Goal: Transaction & Acquisition: Purchase product/service

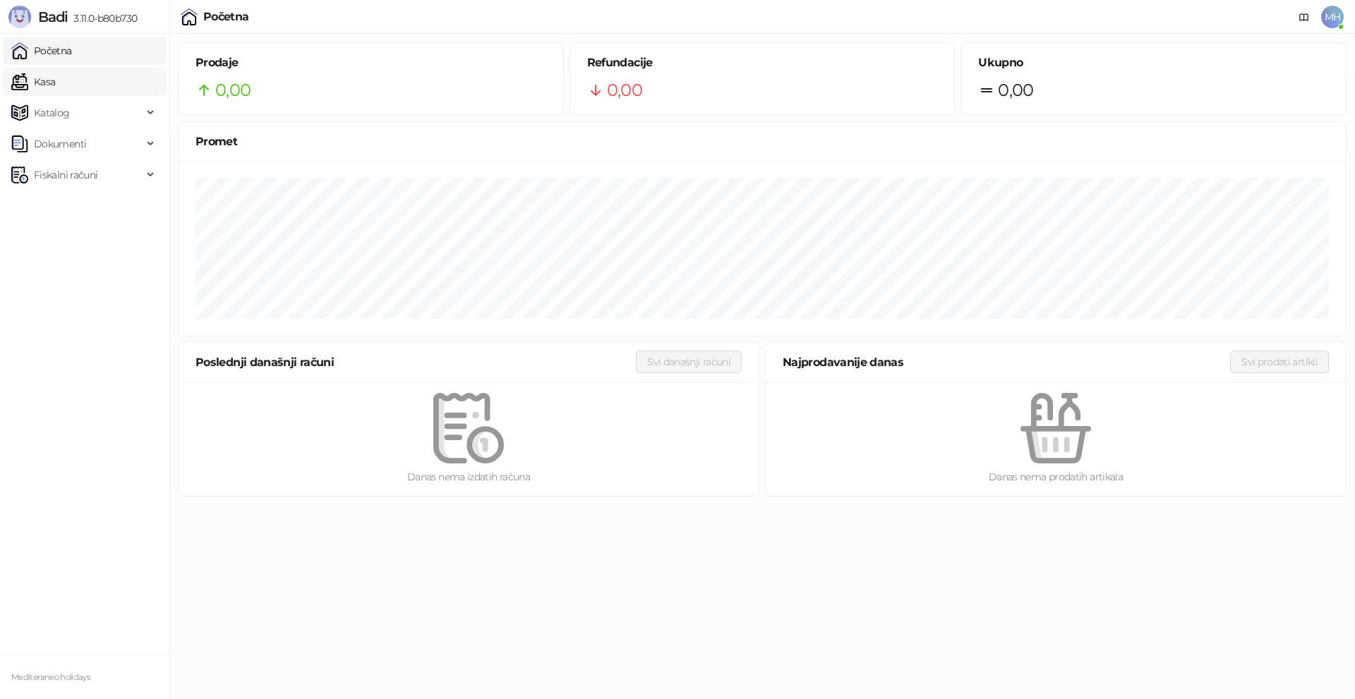
click at [55, 80] on link "Kasa" at bounding box center [33, 82] width 44 height 28
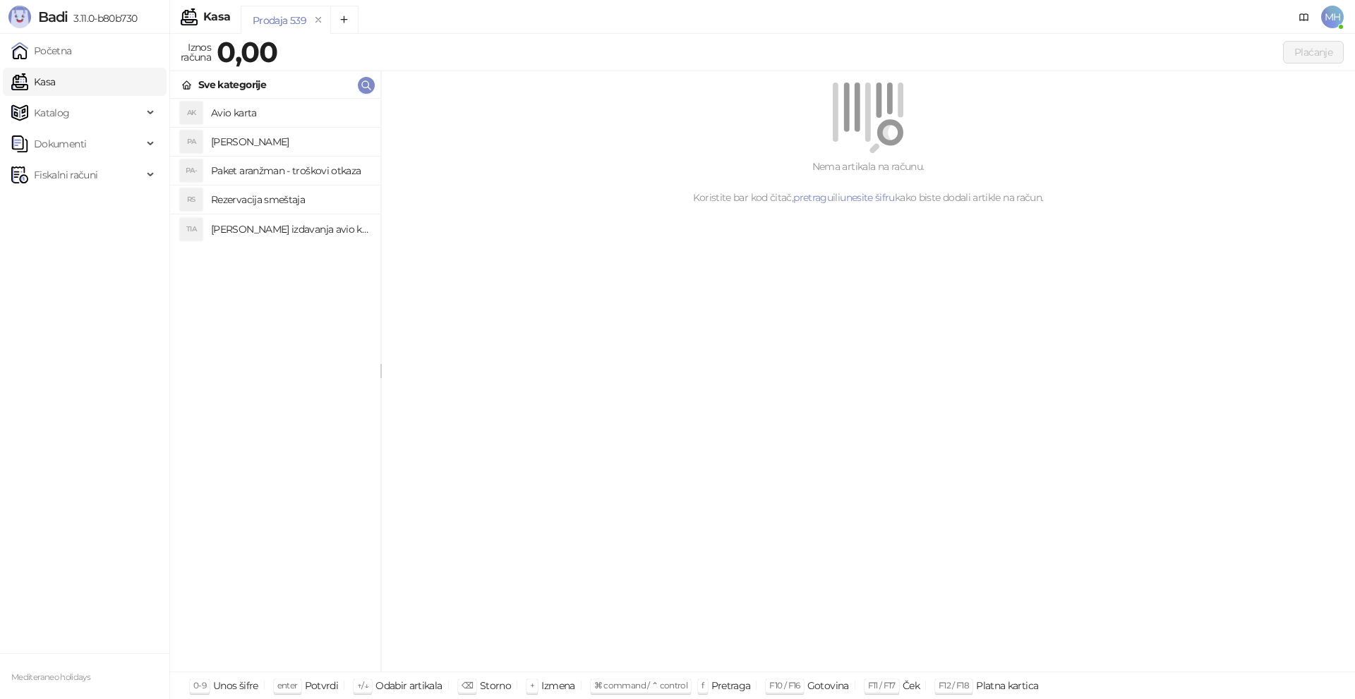
click at [256, 140] on h4 "[PERSON_NAME]" at bounding box center [290, 142] width 158 height 23
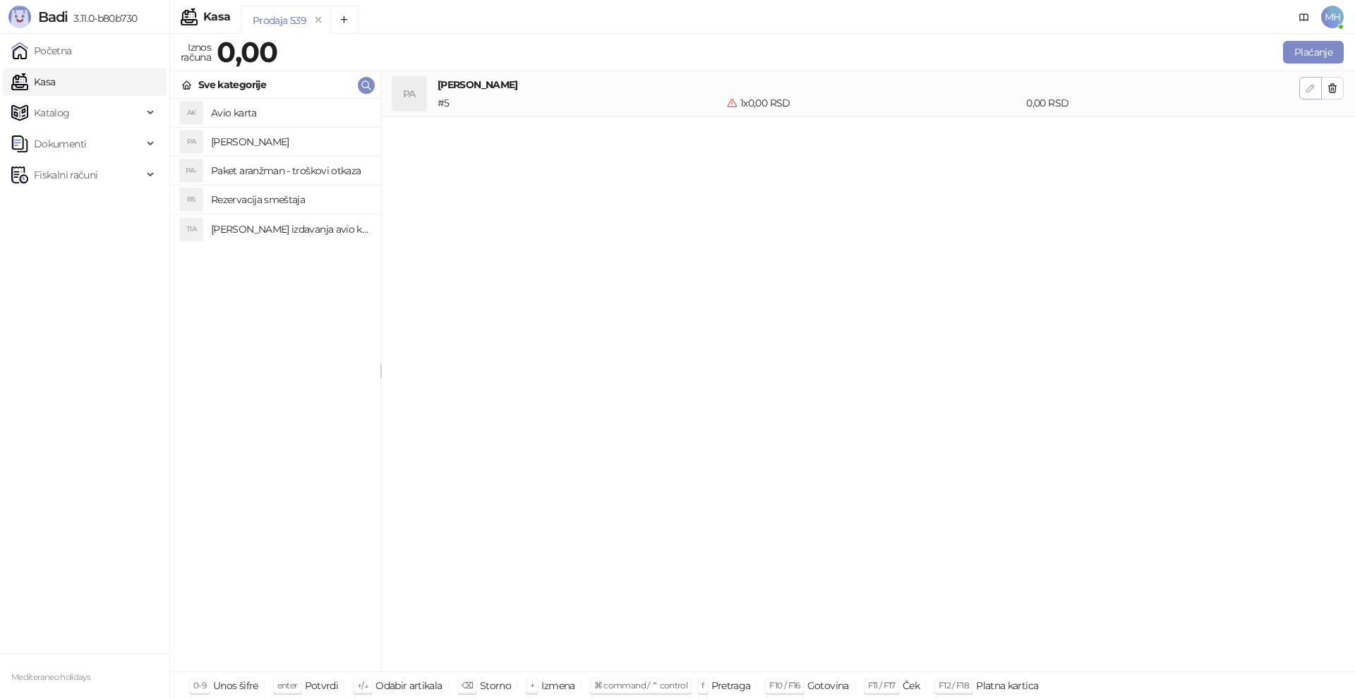
click at [1311, 92] on icon "button" at bounding box center [1310, 88] width 11 height 11
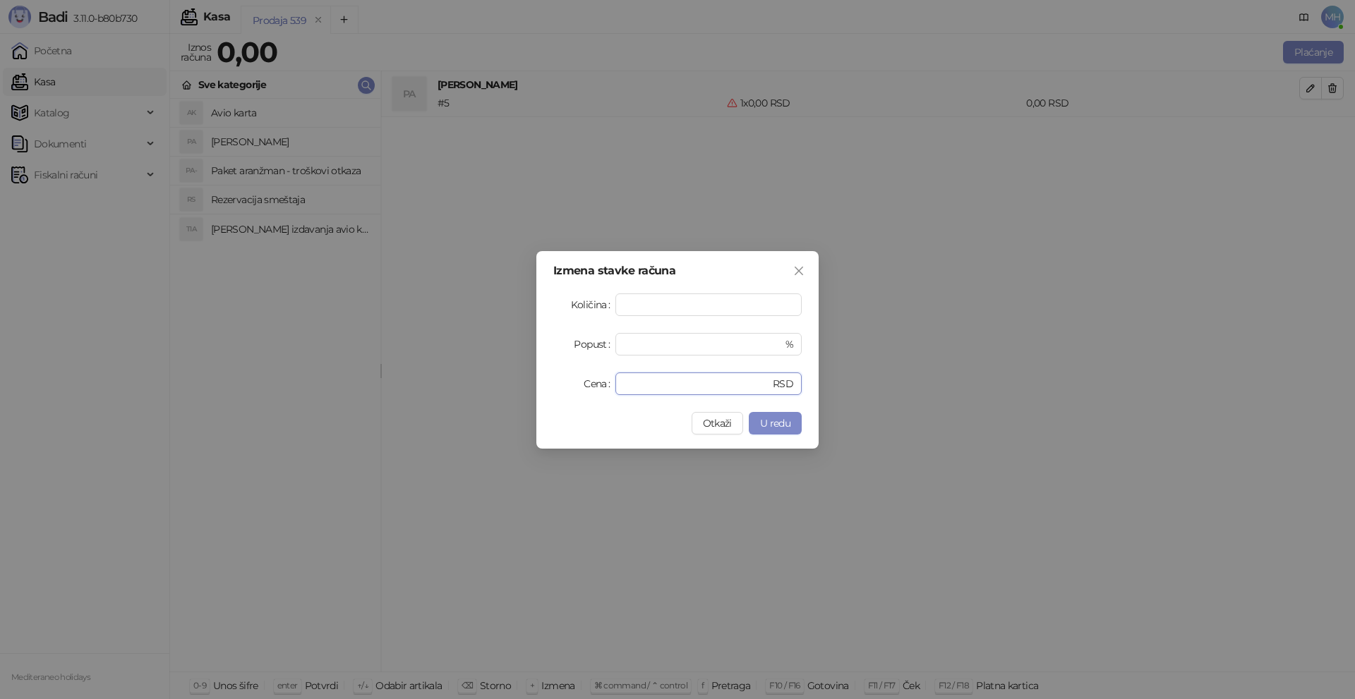
drag, startPoint x: 652, startPoint y: 383, endPoint x: 504, endPoint y: 383, distance: 148.2
click at [504, 383] on div "Izmena stavke računa Količina * Popust * % Cena * RSD Otkaži U redu" at bounding box center [677, 349] width 1355 height 699
type input "******"
click at [775, 421] on span "U redu" at bounding box center [775, 423] width 30 height 13
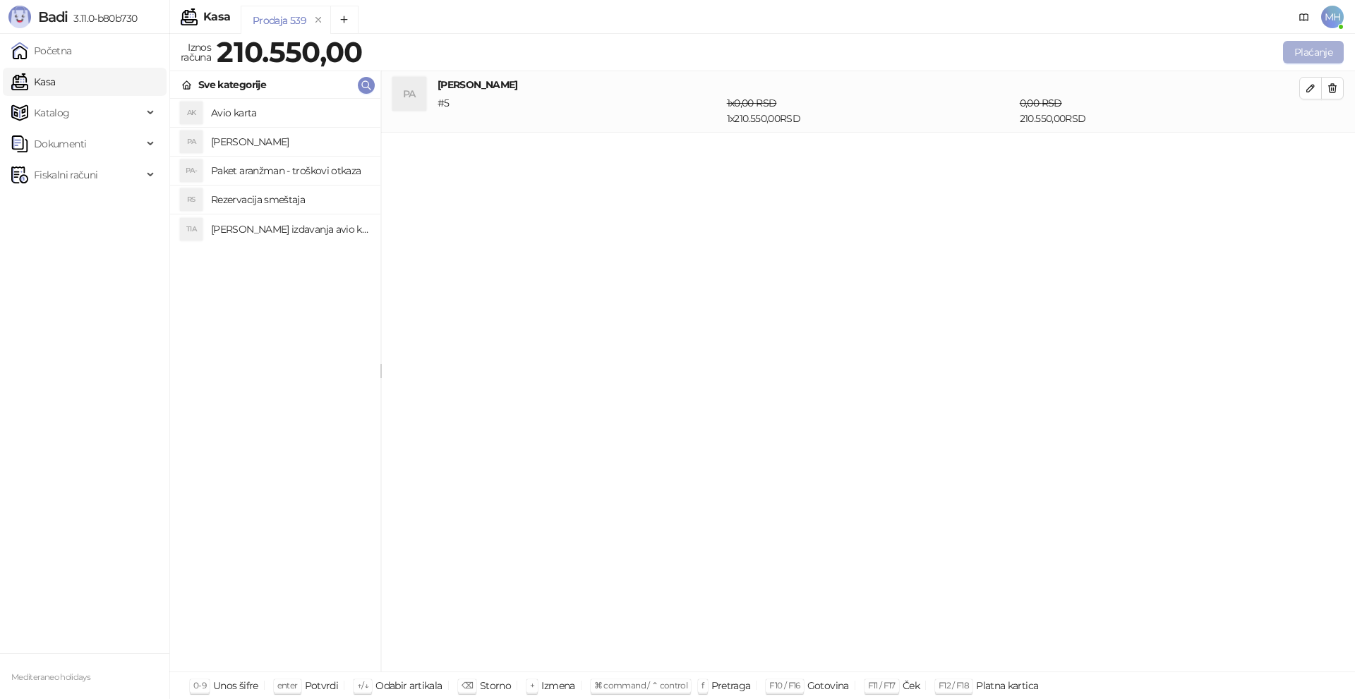
click at [1308, 44] on button "Plaćanje" at bounding box center [1313, 52] width 61 height 23
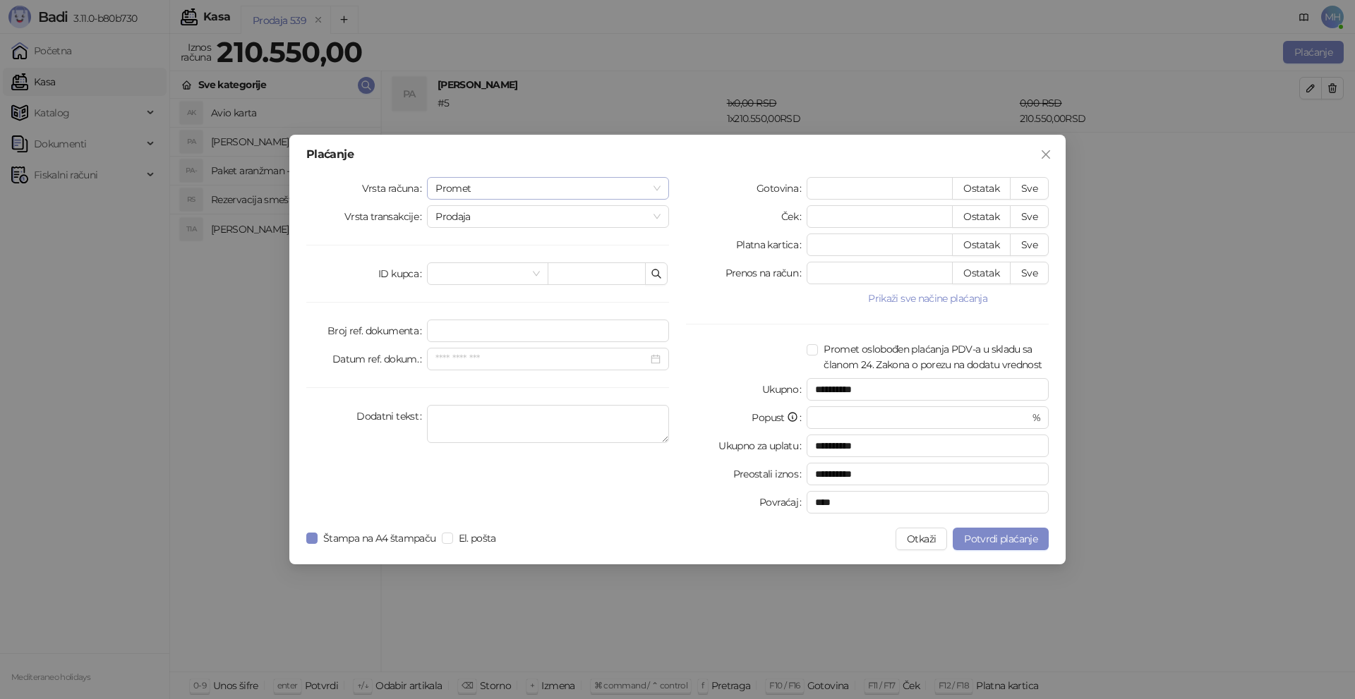
drag, startPoint x: 661, startPoint y: 184, endPoint x: 649, endPoint y: 184, distance: 12.0
click at [651, 184] on div "Promet" at bounding box center [548, 188] width 242 height 23
click at [455, 286] on div "Avans" at bounding box center [548, 285] width 220 height 16
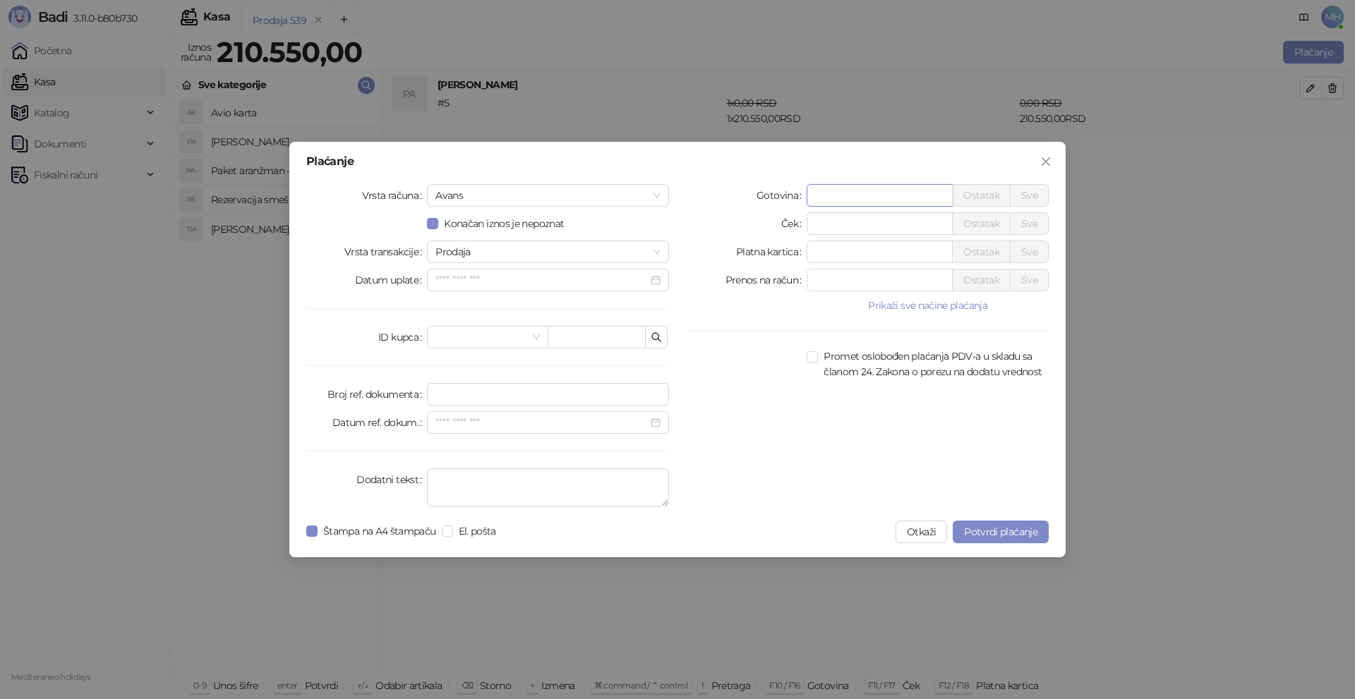
drag, startPoint x: 847, startPoint y: 201, endPoint x: 773, endPoint y: 192, distance: 74.7
click at [779, 196] on div "Gotovina * Ostatak Sve" at bounding box center [867, 195] width 363 height 23
type input "******"
click at [495, 485] on textarea "Dodatni tekst" at bounding box center [548, 488] width 242 height 38
type textarea "*"
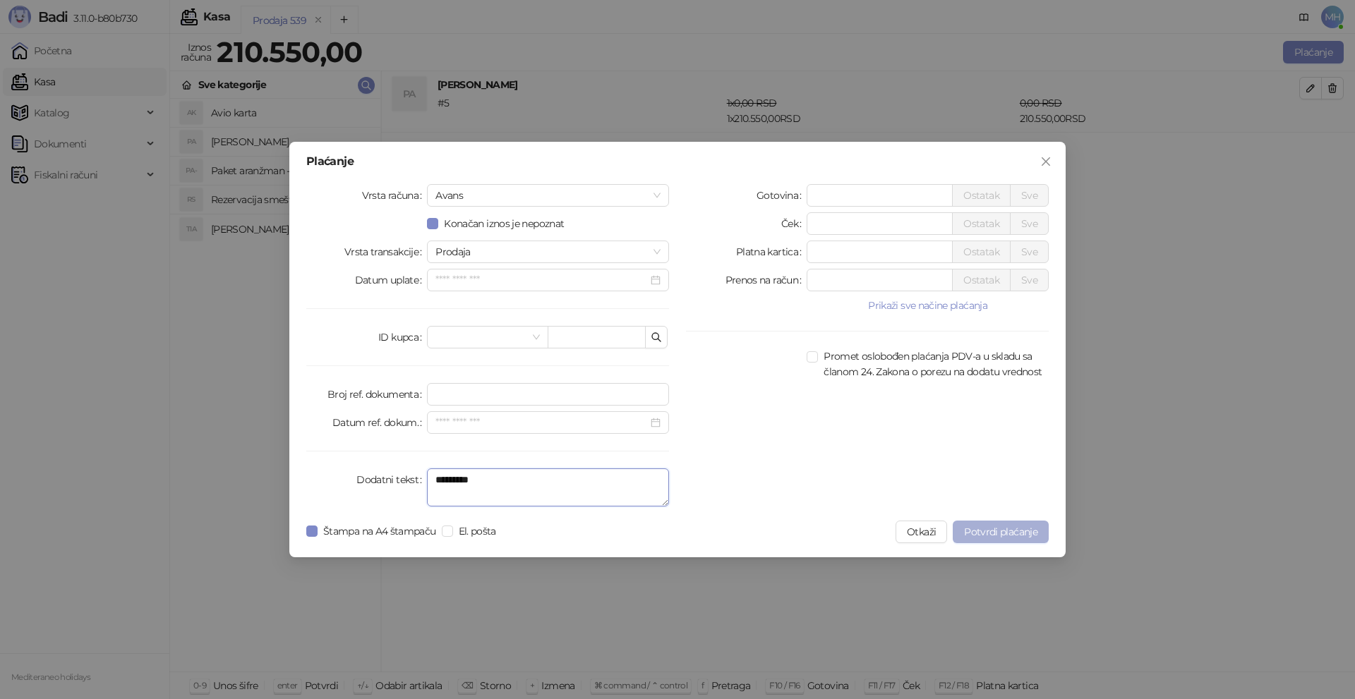
type textarea "*********"
click at [1026, 522] on button "Potvrdi plaćanje" at bounding box center [1001, 532] width 96 height 23
